Goal: Task Accomplishment & Management: Manage account settings

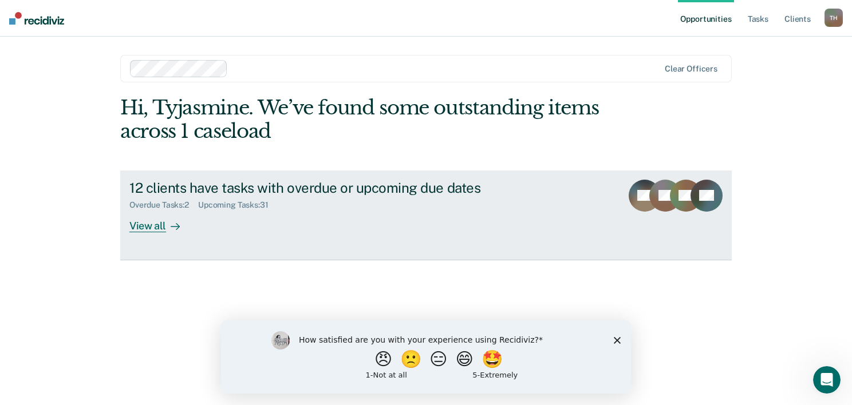
click at [625, 220] on link "12 clients have tasks with overdue or upcoming due dates Overdue Tasks : 2 Upco…" at bounding box center [425, 216] width 611 height 90
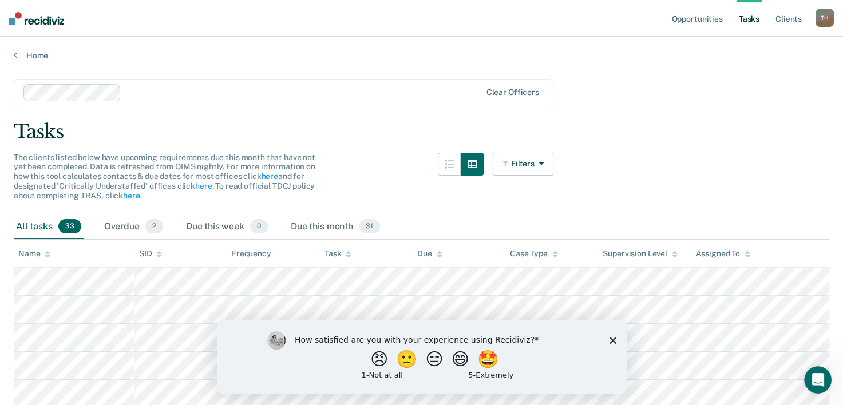
click at [614, 341] on polygon "Close survey" at bounding box center [612, 340] width 7 height 7
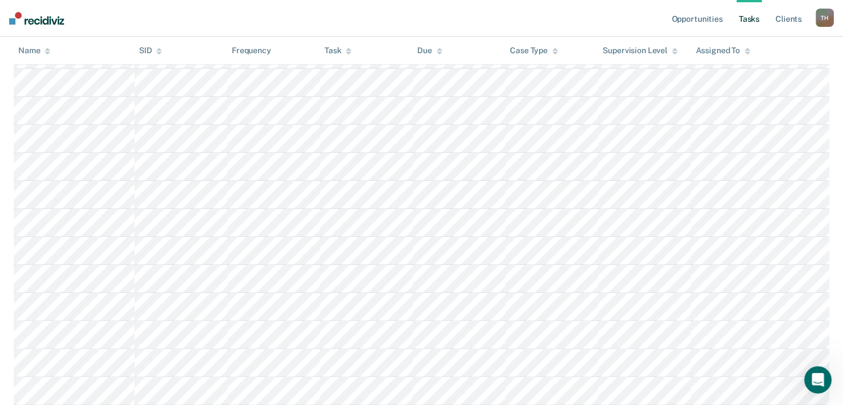
scroll to position [185, 0]
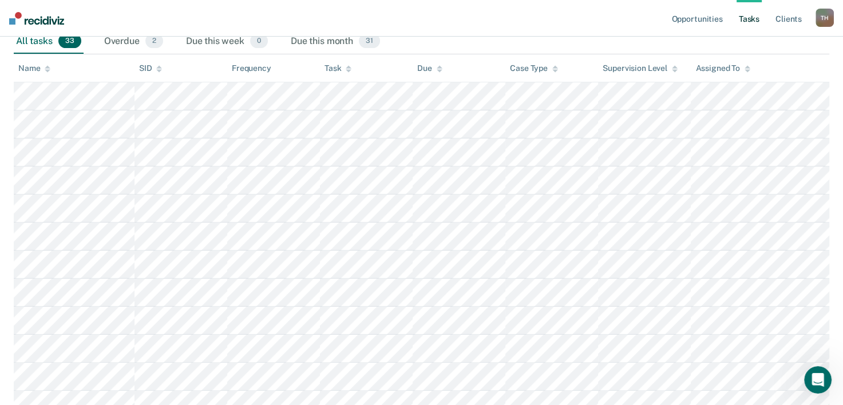
drag, startPoint x: 833, startPoint y: 122, endPoint x: 835, endPoint y: 101, distance: 20.6
click at [133, 41] on div "Overdue 2" at bounding box center [134, 41] width 64 height 25
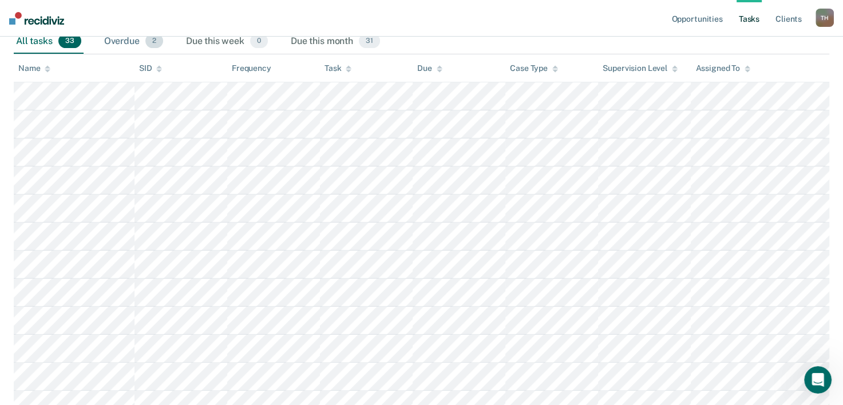
scroll to position [0, 0]
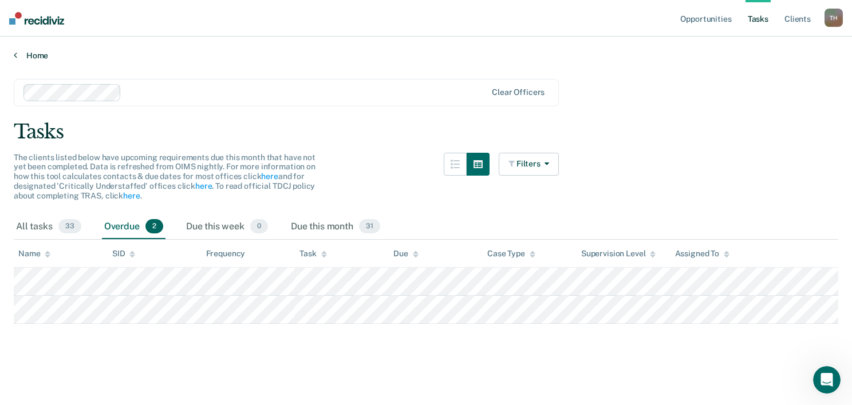
click at [43, 50] on link "Home" at bounding box center [426, 55] width 824 height 10
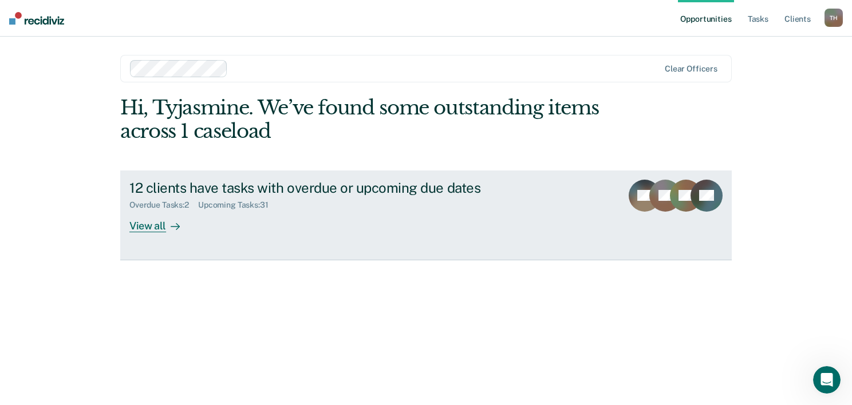
click at [656, 212] on div "AY" at bounding box center [665, 206] width 32 height 53
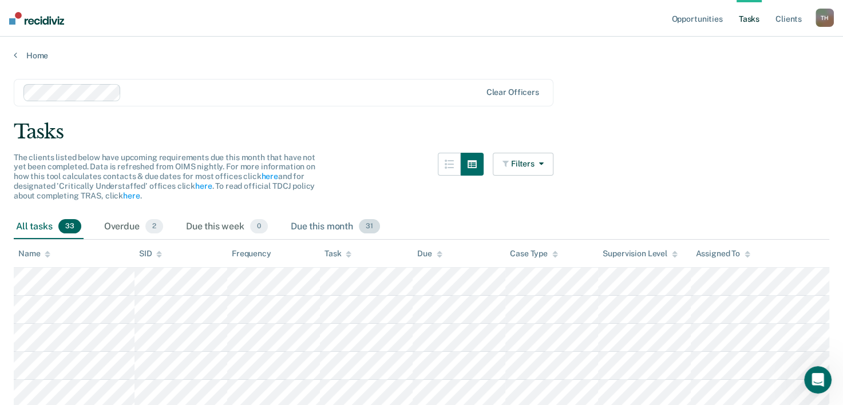
click at [307, 224] on div "Due this month 31" at bounding box center [335, 227] width 94 height 25
click at [212, 222] on div "Due this week 0" at bounding box center [227, 227] width 86 height 25
